Goal: Find specific page/section: Find specific page/section

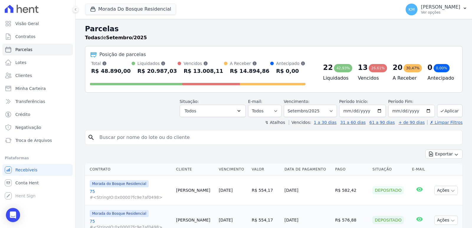
select select
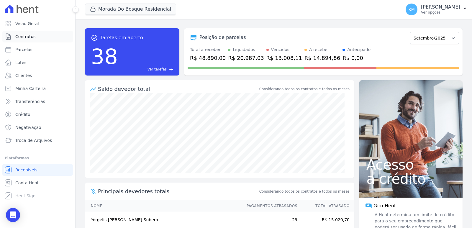
click at [25, 38] on span "Contratos" at bounding box center [25, 37] width 20 height 6
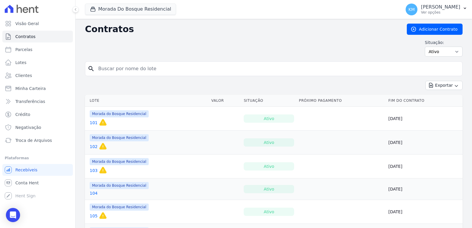
click at [108, 67] on input "search" at bounding box center [277, 69] width 365 height 12
type input "46"
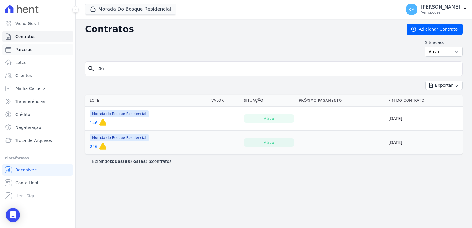
click at [26, 50] on span "Parcelas" at bounding box center [23, 50] width 17 height 6
select select
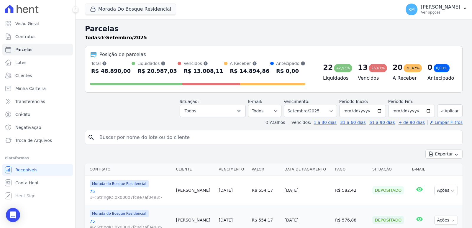
click at [113, 138] on input "search" at bounding box center [278, 137] width 364 height 12
type input "enanias"
select select
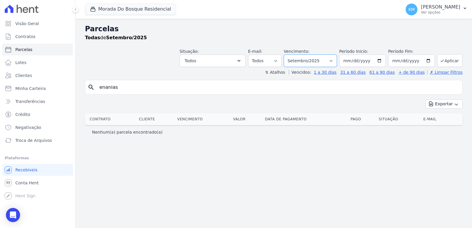
click at [311, 61] on select "Filtrar por período ──────── Todos os meses Janeiro/2024 Fevereiro/2024 Março/2…" at bounding box center [310, 61] width 53 height 12
select select "06/2025"
click at [292, 55] on select "Filtrar por período ──────── Todos os meses Janeiro/2024 Fevereiro/2024 Março/2…" at bounding box center [310, 61] width 53 height 12
select select
